Goal: Task Accomplishment & Management: Manage account settings

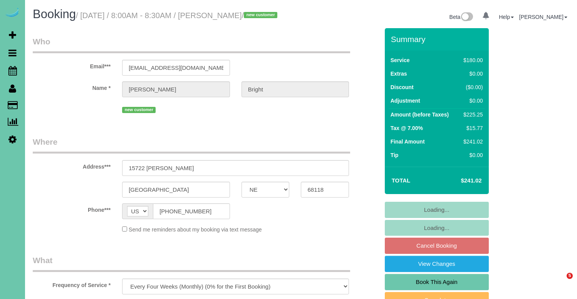
select select "NE"
select select "object:902"
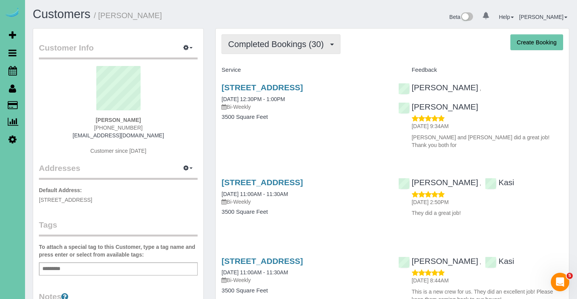
drag, startPoint x: 271, startPoint y: 40, endPoint x: 267, endPoint y: 43, distance: 5.2
click at [271, 40] on span "Completed Bookings (30)" at bounding box center [277, 44] width 99 height 10
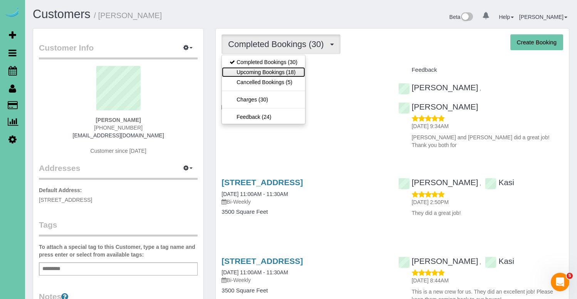
click at [259, 69] on link "Upcoming Bookings (18)" at bounding box center [263, 72] width 83 height 10
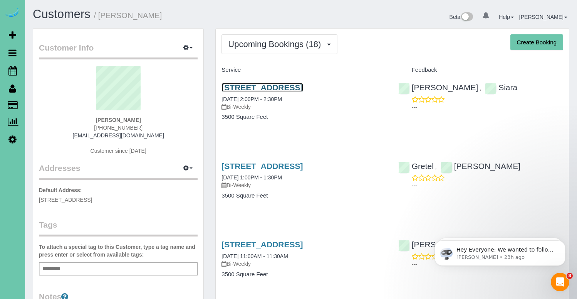
click at [291, 87] on link "[STREET_ADDRESS]" at bounding box center [262, 87] width 81 height 9
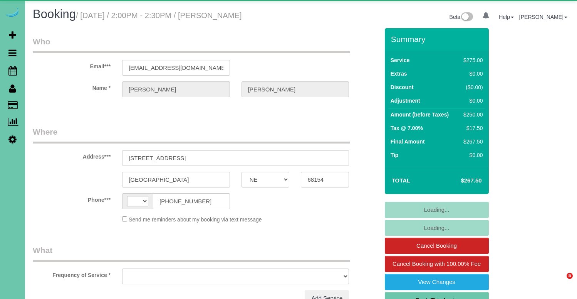
select select "NE"
select select "string:[GEOGRAPHIC_DATA]"
select select "object:625"
select select "string:fspay-6d41e5c4-27ae-4a70-996a-7de9efd3d115"
select select "object:652"
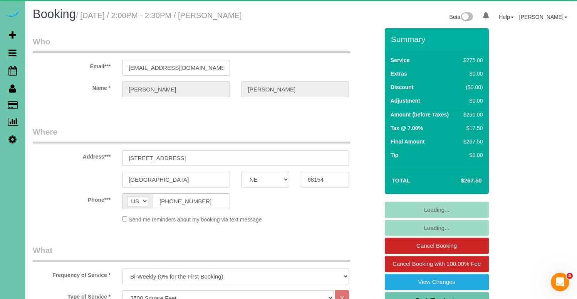
select select "number:37"
select select "number:42"
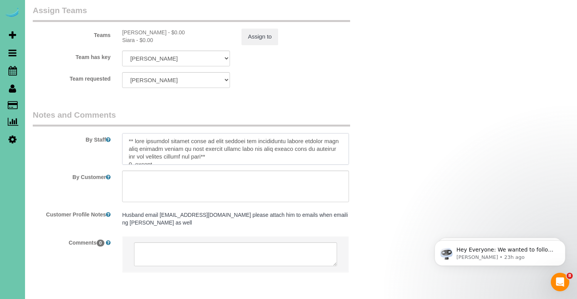
scroll to position [867, 0]
click at [127, 133] on textarea at bounding box center [235, 149] width 227 height 32
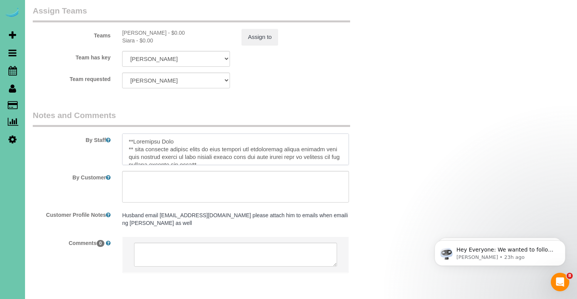
click at [147, 133] on textarea at bounding box center [235, 149] width 227 height 32
click at [149, 133] on textarea at bounding box center [235, 149] width 227 height 32
click at [157, 133] on textarea at bounding box center [235, 149] width 227 height 32
click at [154, 133] on textarea at bounding box center [235, 149] width 227 height 32
click at [152, 133] on textarea at bounding box center [235, 149] width 227 height 32
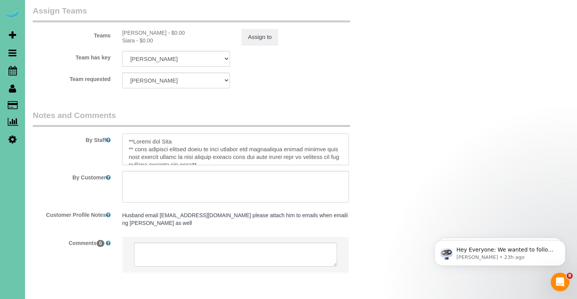
click at [211, 133] on textarea at bounding box center [235, 149] width 227 height 32
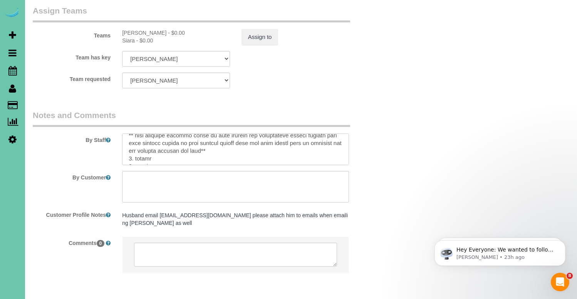
scroll to position [0, 0]
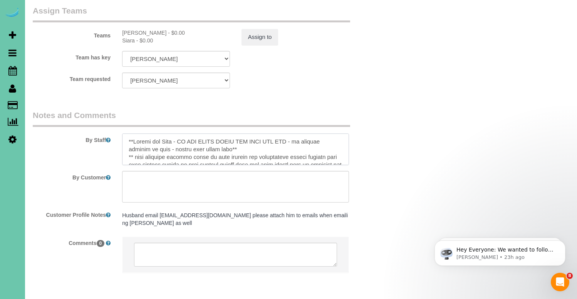
click at [127, 133] on textarea at bounding box center [235, 149] width 227 height 32
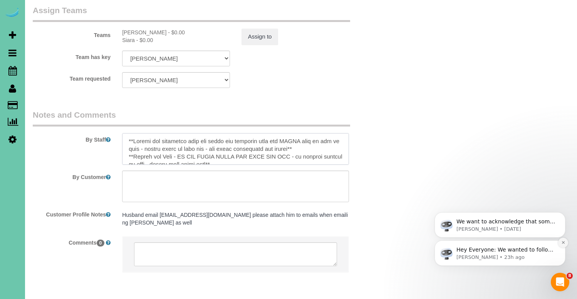
type textarea "**Client has requested that you leave any chemical that you MIGHT want to use o…"
click at [562, 242] on icon "Dismiss notification" at bounding box center [563, 242] width 4 height 4
click at [562, 242] on icon "Dismiss notification" at bounding box center [563, 242] width 3 height 3
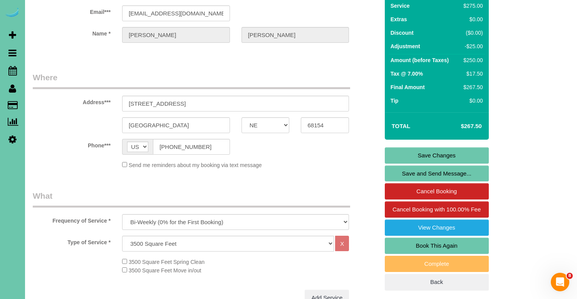
scroll to position [0, 0]
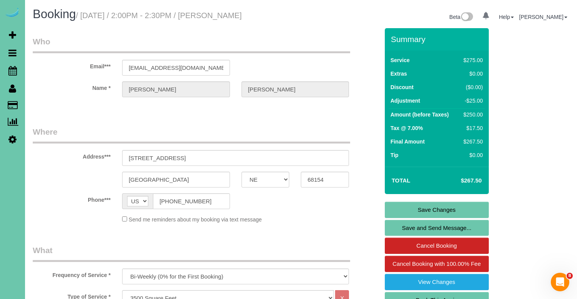
click at [439, 208] on link "Save Changes" at bounding box center [437, 210] width 104 height 16
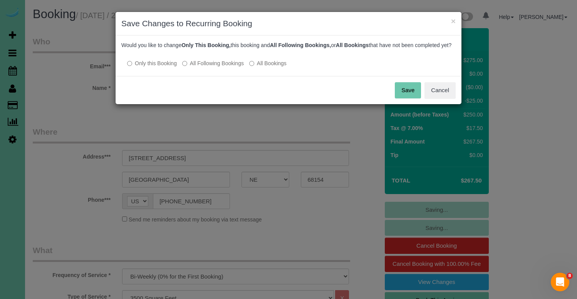
click at [220, 67] on label "All Following Bookings" at bounding box center [213, 63] width 62 height 8
click at [406, 96] on button "Save" at bounding box center [408, 90] width 26 height 16
